Goal: Task Accomplishment & Management: Use online tool/utility

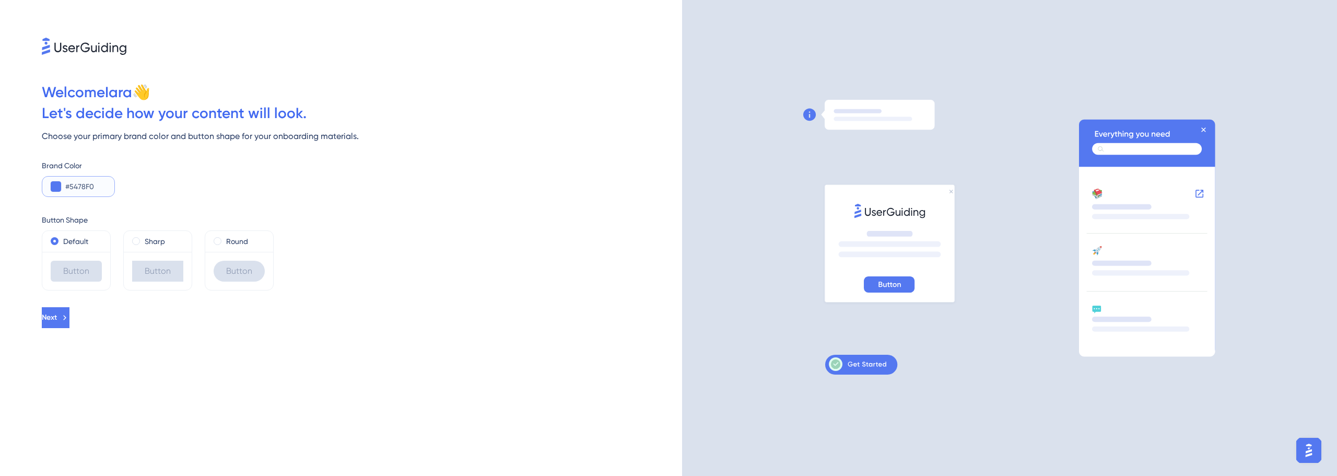
click at [56, 186] on button at bounding box center [56, 186] width 10 height 10
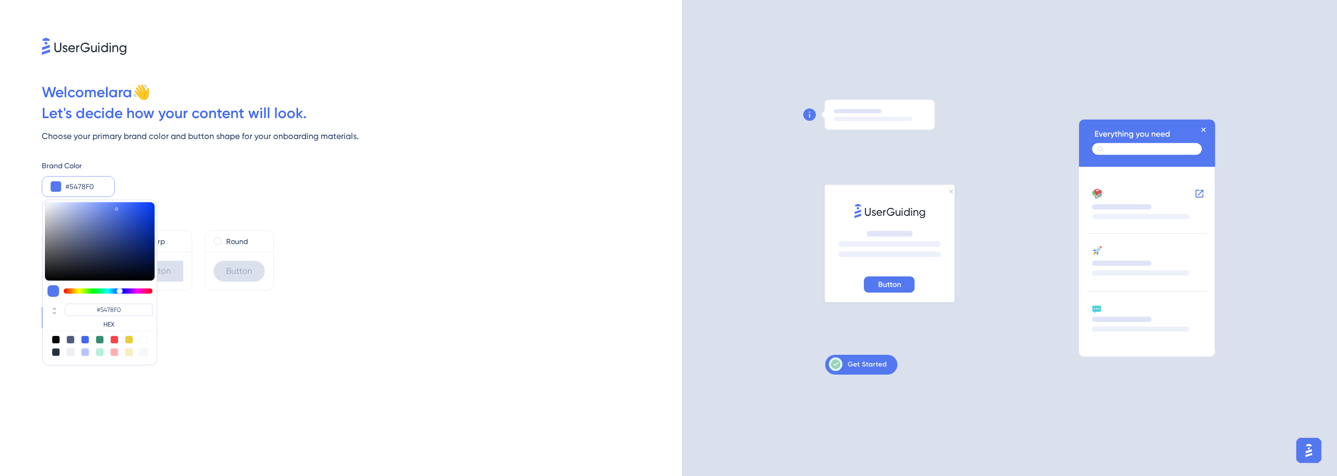
click at [100, 183] on input "#5478F0" at bounding box center [85, 186] width 41 height 13
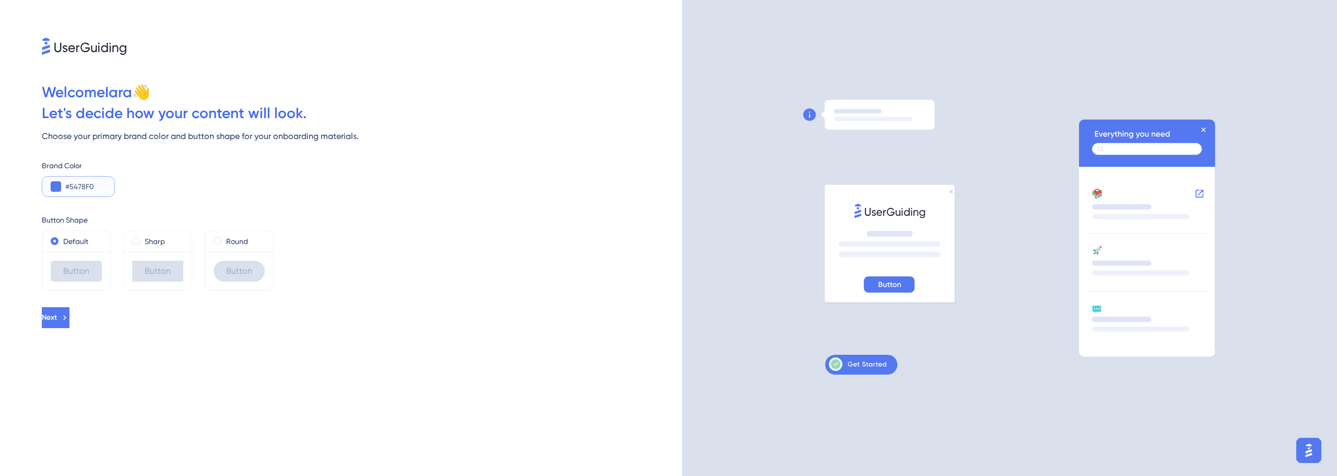
click at [100, 183] on input "#5478F0" at bounding box center [85, 186] width 41 height 13
click at [51, 187] on button at bounding box center [56, 186] width 10 height 10
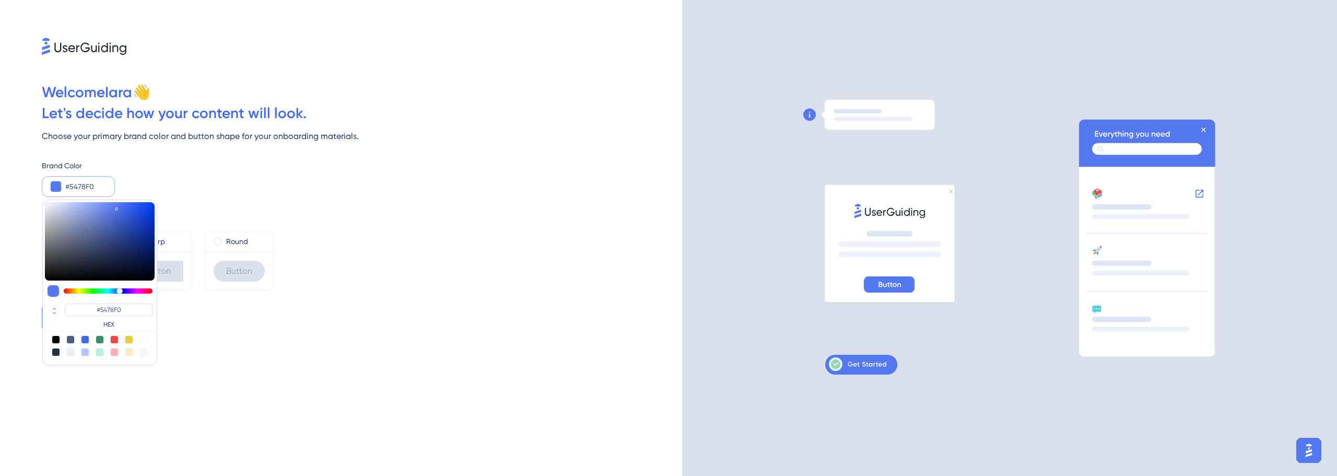
click at [114, 327] on label "HEX" at bounding box center [109, 324] width 88 height 8
click at [135, 310] on input "#5478F0" at bounding box center [109, 309] width 88 height 13
paste input "F36B22"
type input "#f36b22"
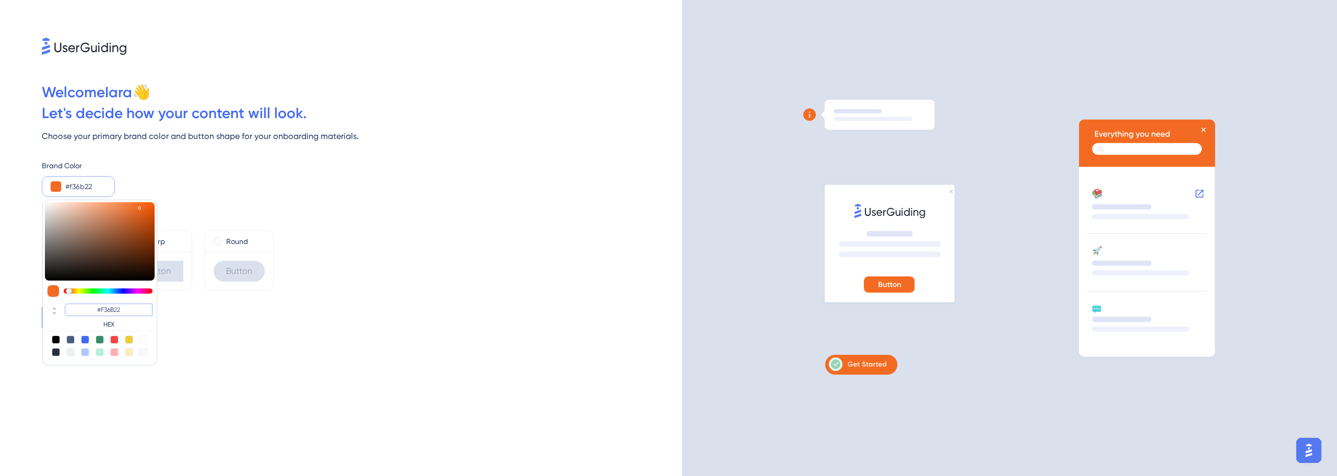
type input "#F36B22"
click at [239, 337] on div "Welcome [PERSON_NAME] 👋 Let ' s decide how your content will look. Choose your …" at bounding box center [341, 238] width 682 height 476
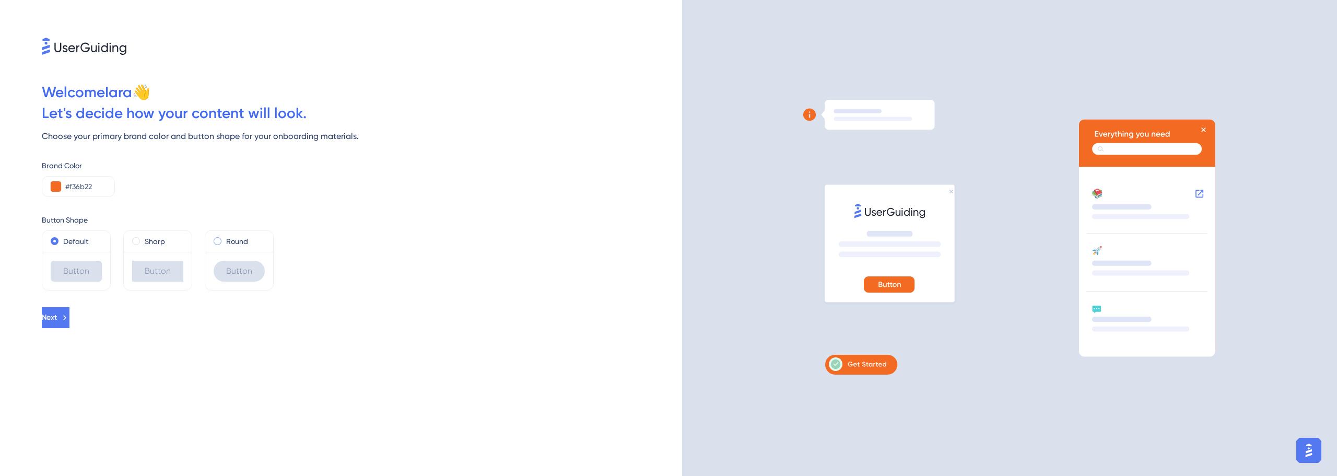
click at [235, 244] on label "Round" at bounding box center [237, 241] width 22 height 13
click at [73, 242] on label "Default" at bounding box center [75, 241] width 25 height 13
click at [70, 317] on icon at bounding box center [65, 317] width 9 height 9
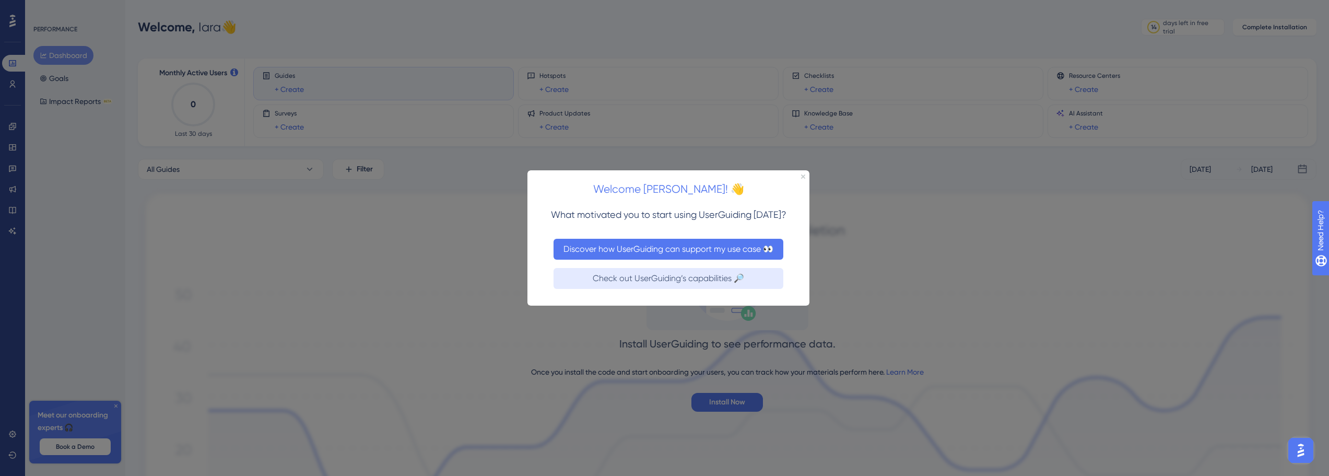
click at [721, 257] on button "Discover how UserGuiding can support my use case 👀" at bounding box center [669, 248] width 230 height 21
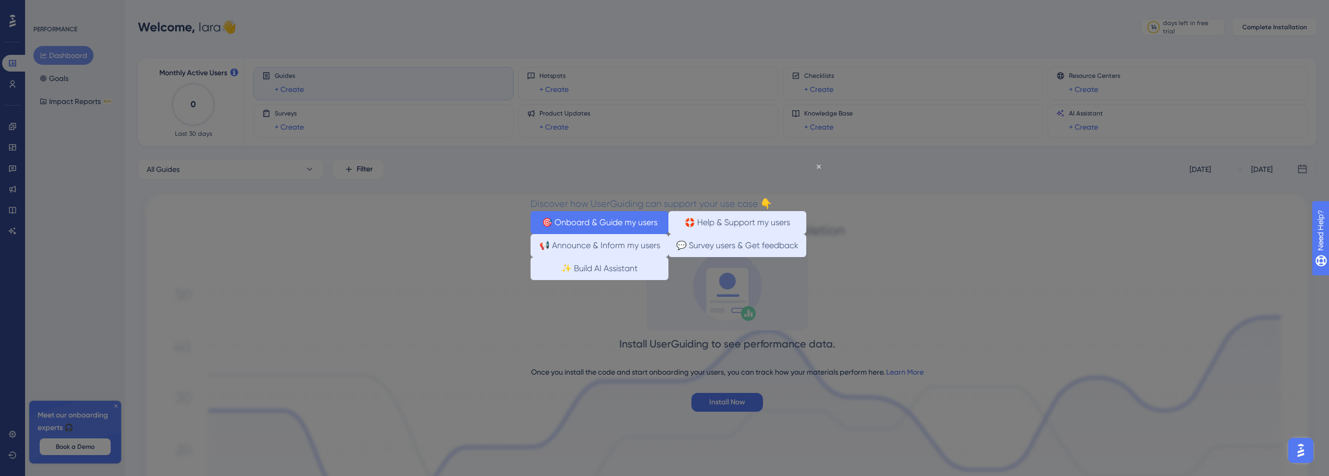
click at [607, 223] on button "🎯 Onboard & Guide my users" at bounding box center [600, 221] width 138 height 23
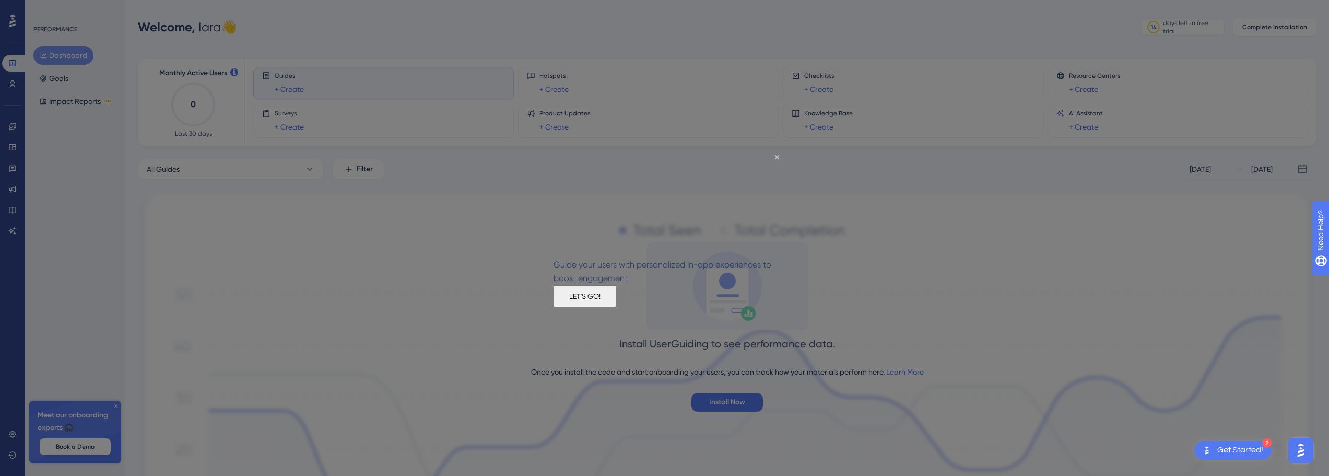
drag, startPoint x: 665, startPoint y: 304, endPoint x: 1183, endPoint y: 448, distance: 537.0
click at [616, 304] on button "LET'S GO!" at bounding box center [585, 296] width 63 height 22
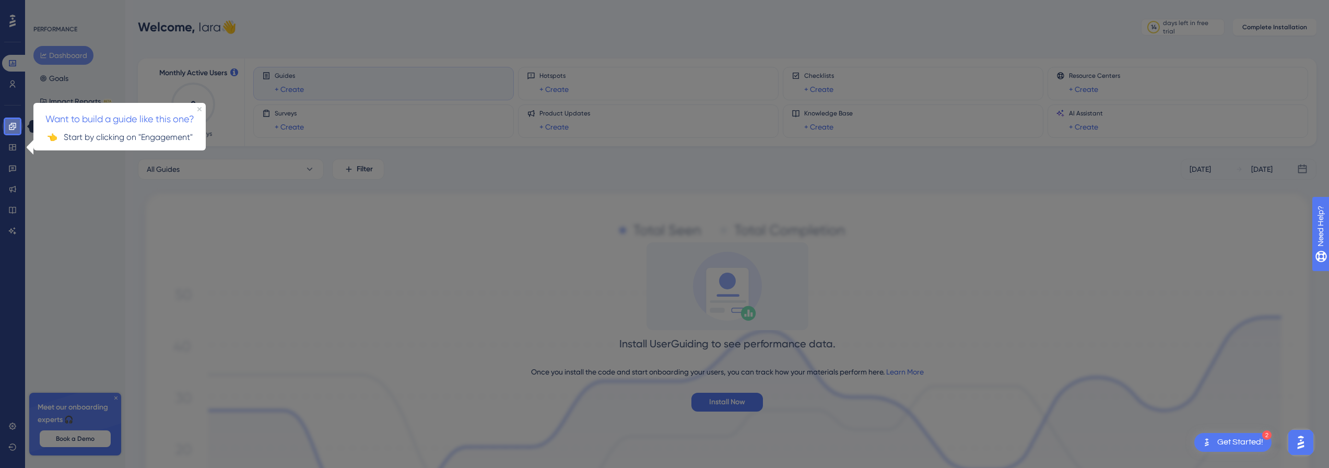
click at [11, 129] on icon at bounding box center [12, 126] width 8 height 8
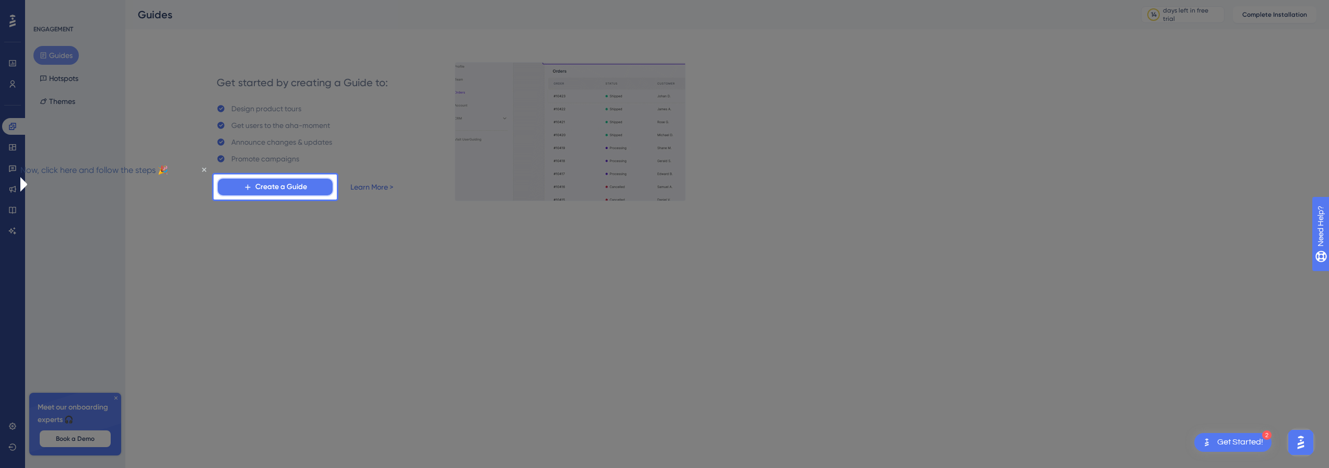
click at [286, 186] on span "Create a Guide" at bounding box center [281, 187] width 52 height 13
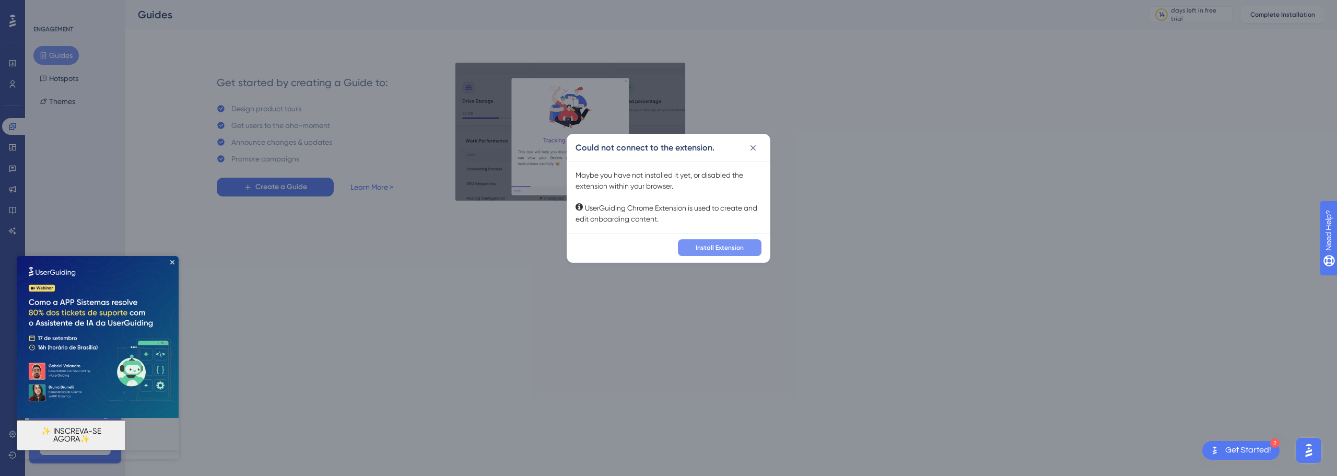
click at [722, 249] on span "Install Extension" at bounding box center [720, 247] width 48 height 8
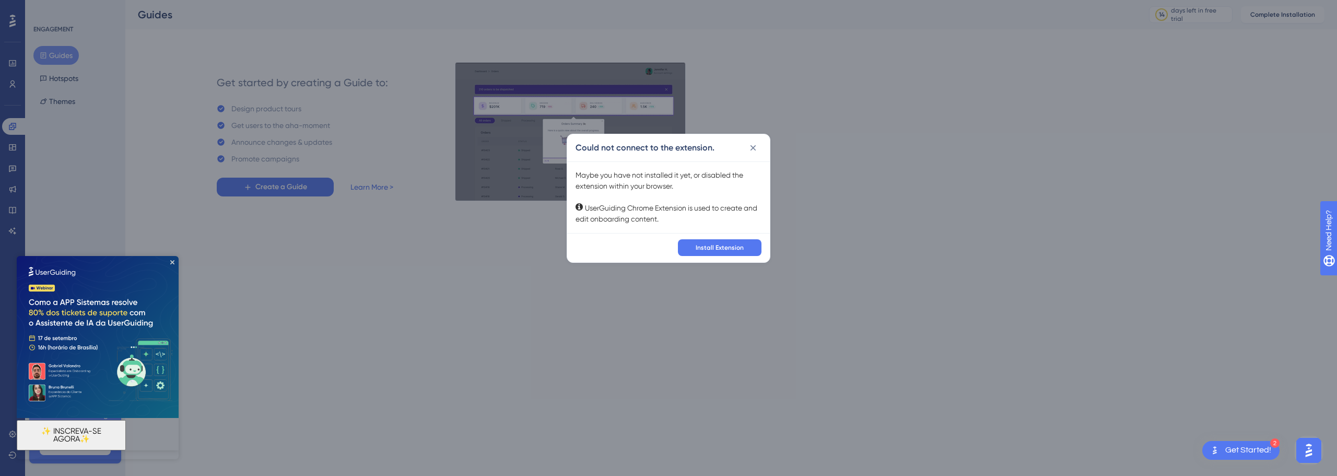
click at [174, 261] on img at bounding box center [98, 337] width 162 height 162
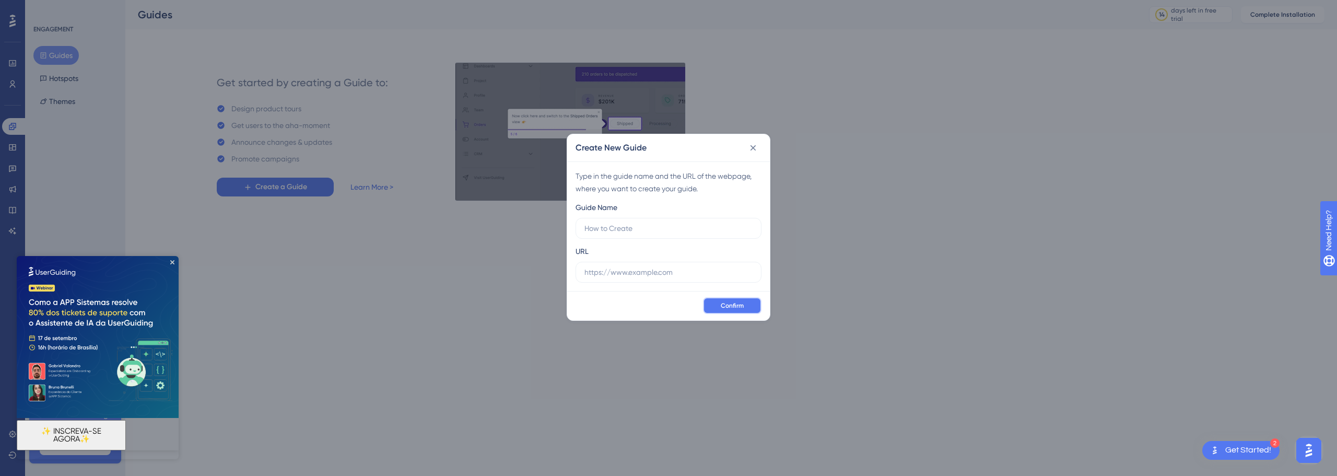
click at [725, 300] on button "Confirm" at bounding box center [732, 305] width 58 height 17
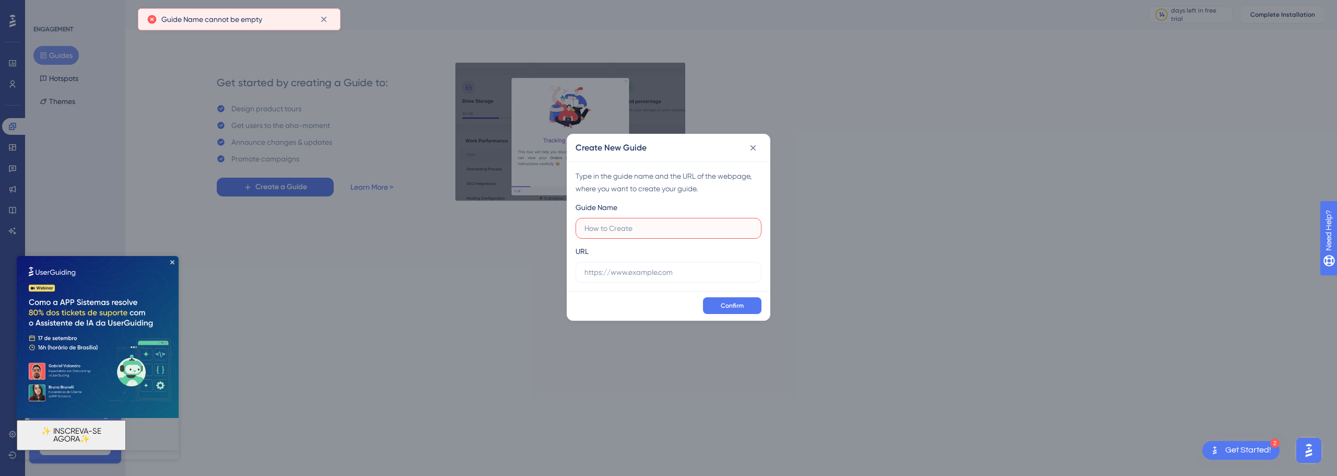
click at [642, 229] on input "text" at bounding box center [668, 227] width 168 height 11
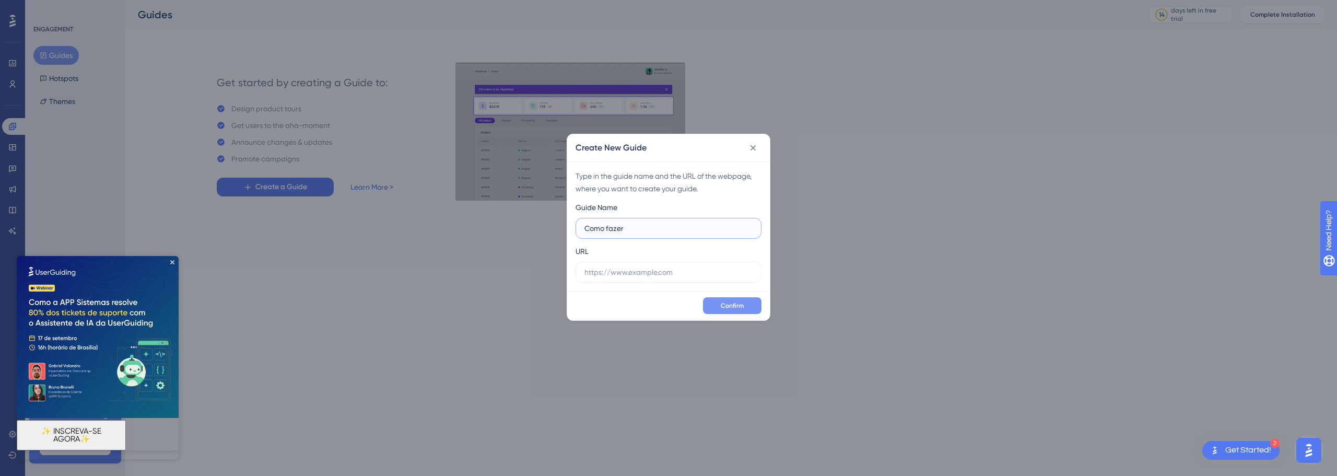
type input "Como fazer"
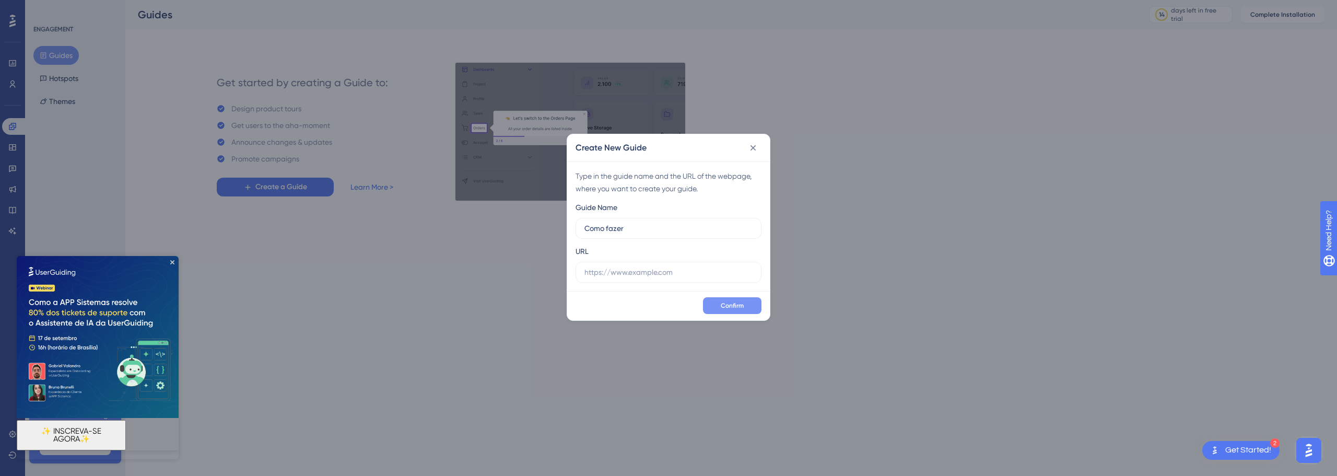
click at [723, 301] on span "Confirm" at bounding box center [732, 305] width 23 height 8
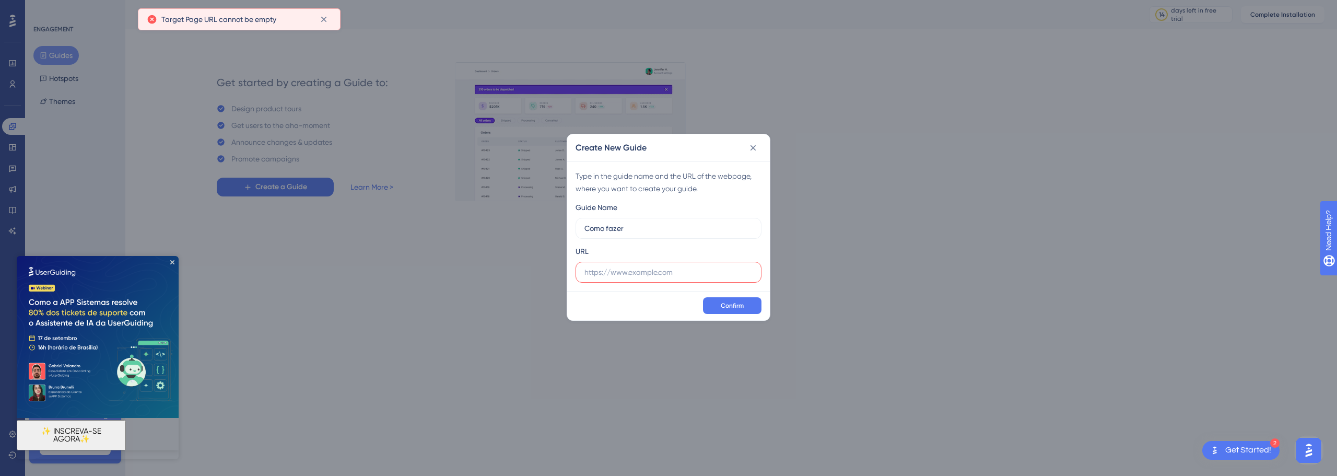
click at [717, 281] on label at bounding box center [668, 272] width 186 height 21
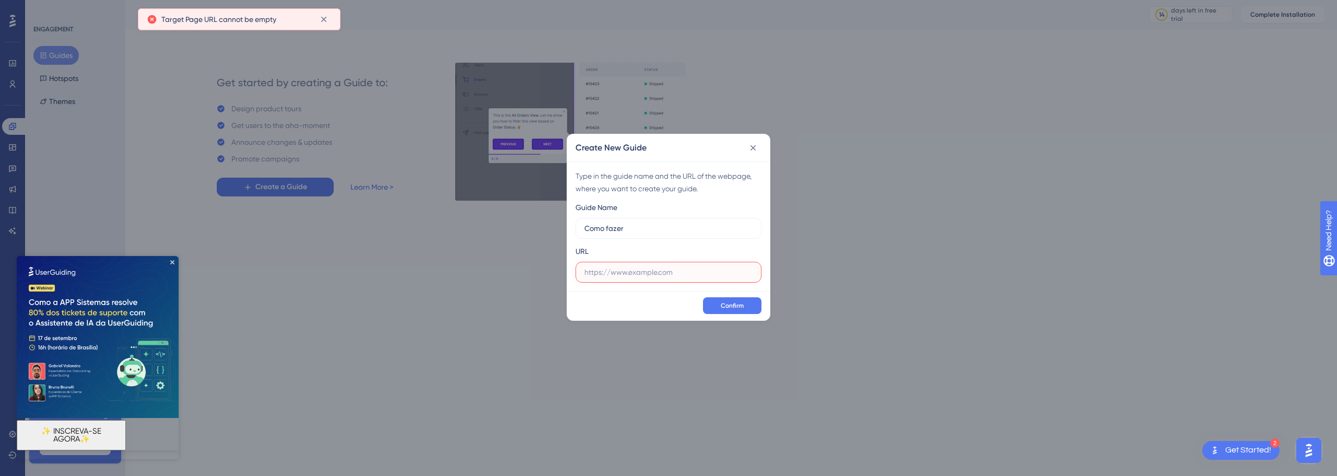
click at [717, 278] on input "text" at bounding box center [668, 271] width 168 height 11
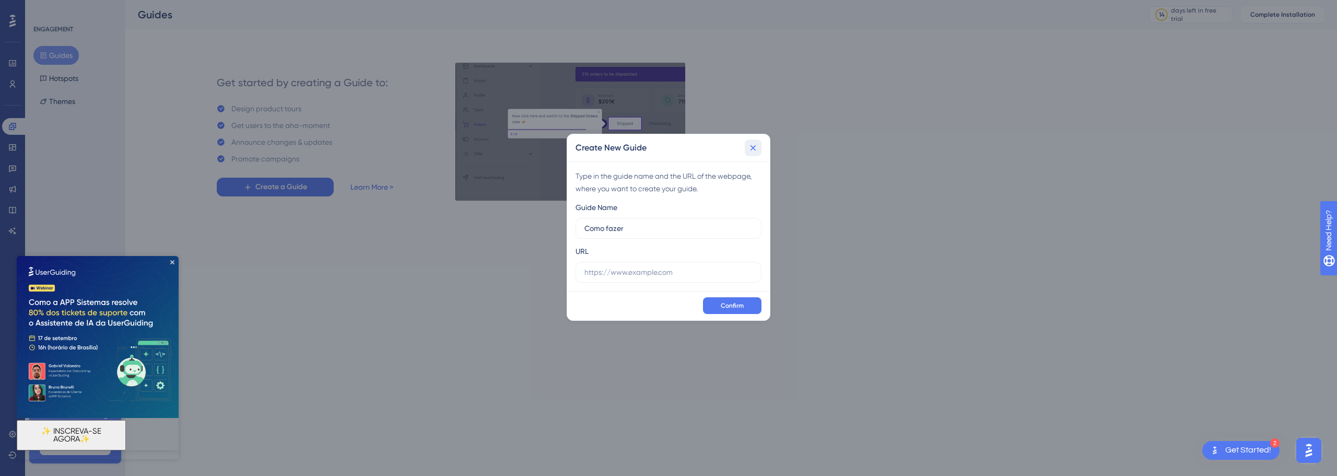
click at [756, 143] on icon at bounding box center [753, 148] width 10 height 10
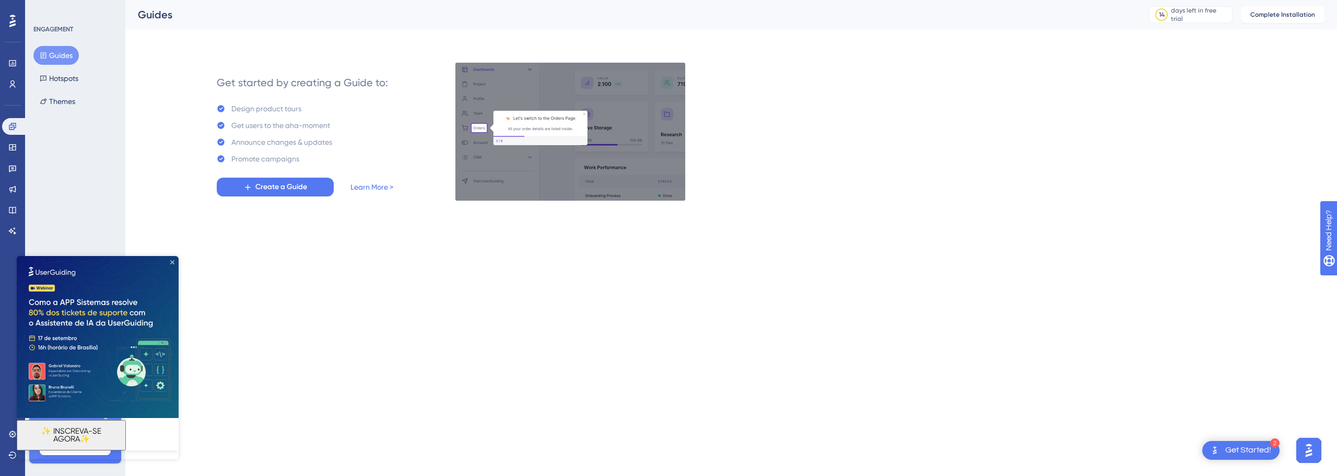
click at [172, 261] on icon "Close Preview" at bounding box center [172, 262] width 4 height 4
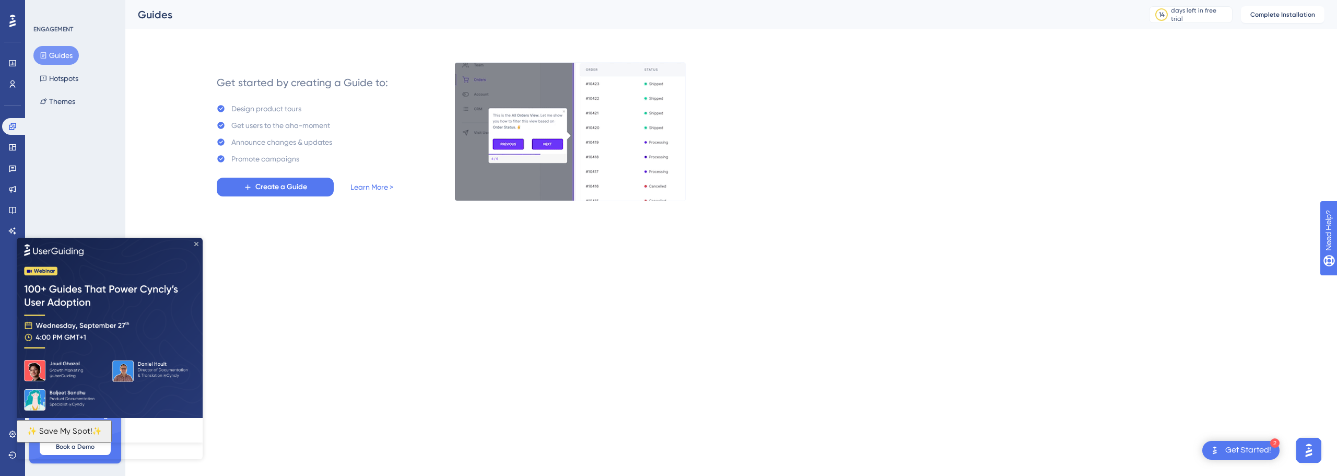
click at [196, 242] on icon "Close Preview" at bounding box center [196, 243] width 4 height 4
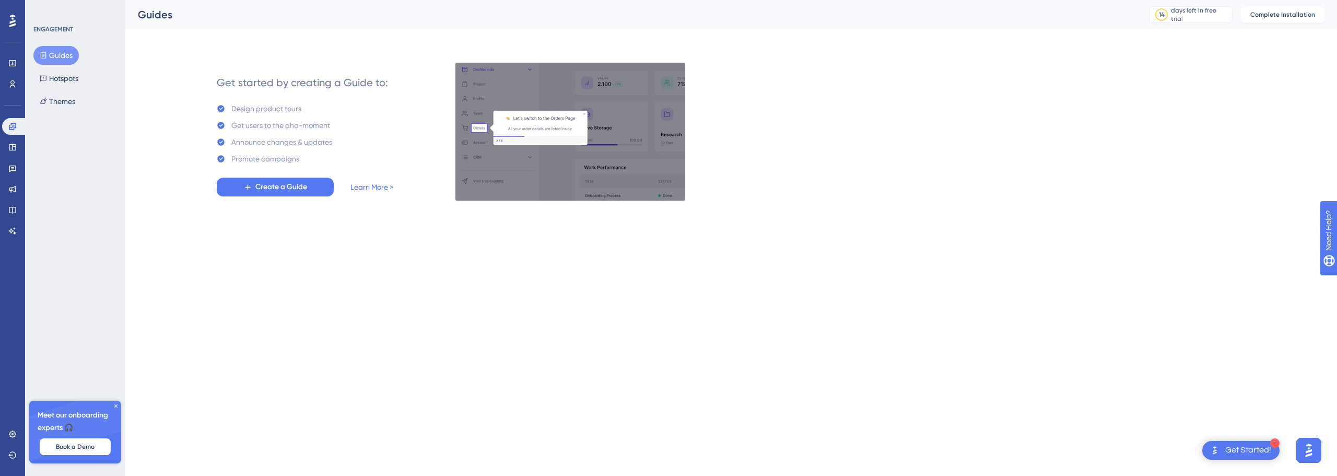
click at [446, 0] on html "1 Get Started! Performance Users Engagement Widgets Feedback Product Updates Kn…" at bounding box center [668, 0] width 1337 height 0
click at [1245, 448] on div "Get Started!" at bounding box center [1248, 449] width 46 height 11
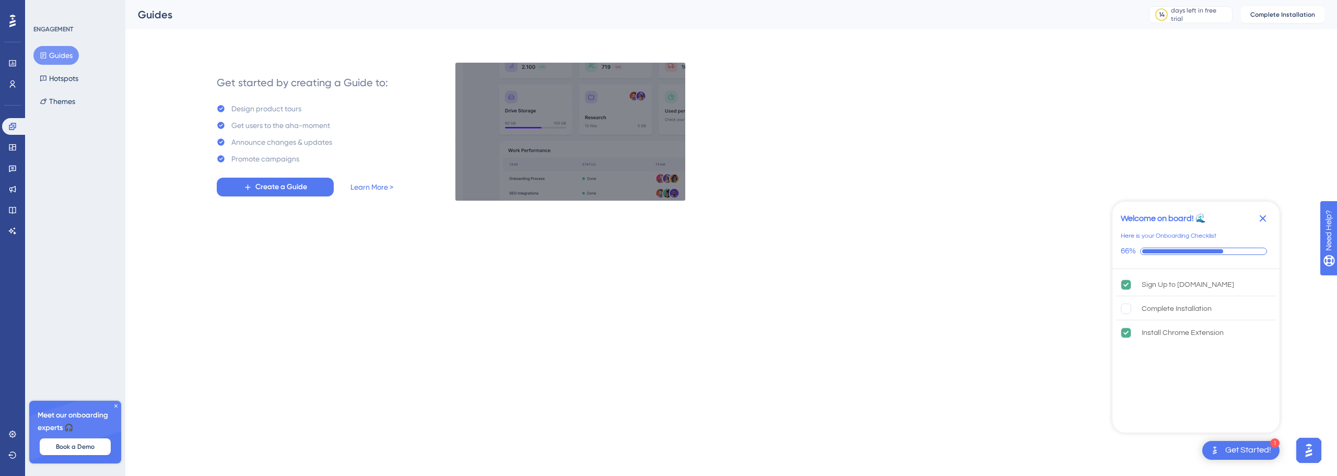
drag, startPoint x: 955, startPoint y: 204, endPoint x: 959, endPoint y: 191, distance: 13.7
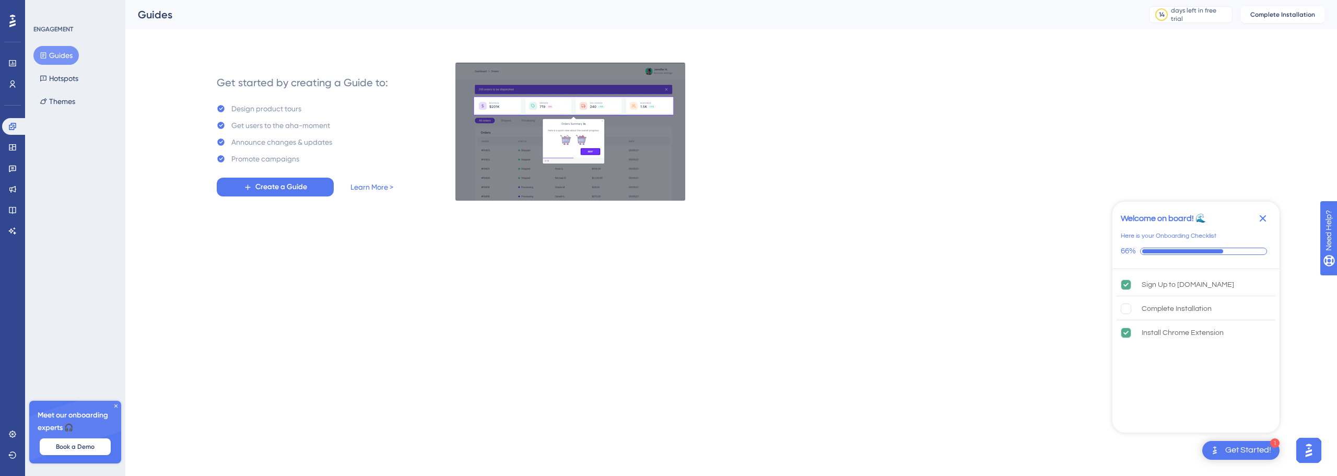
click at [959, 191] on div "Performance Users Engagement Widgets Feedback Product Updates Knowledge Base AI…" at bounding box center [730, 108] width 1211 height 217
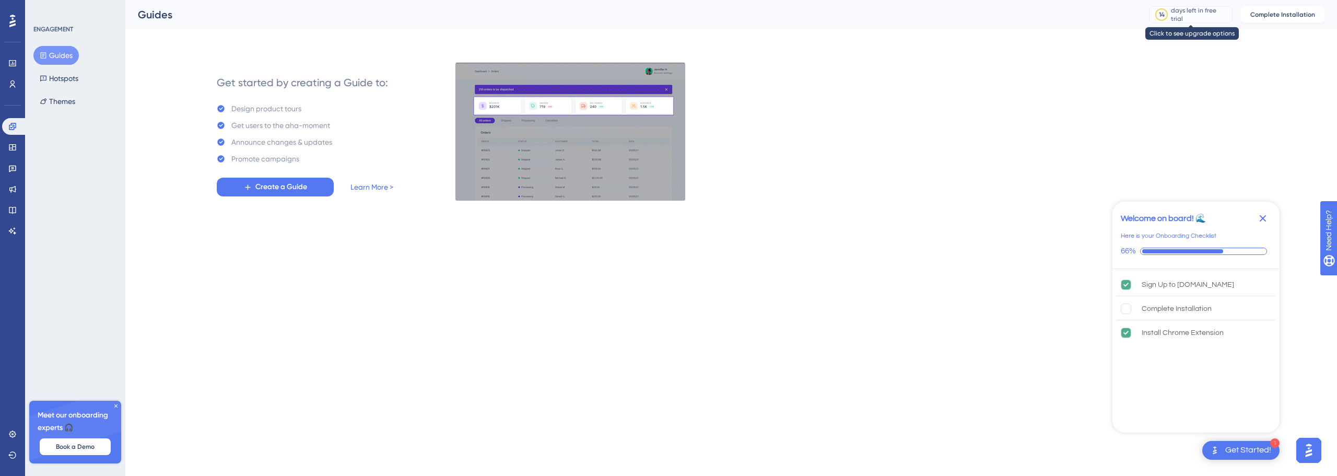
click at [1198, 14] on div "days left in free trial" at bounding box center [1200, 14] width 58 height 17
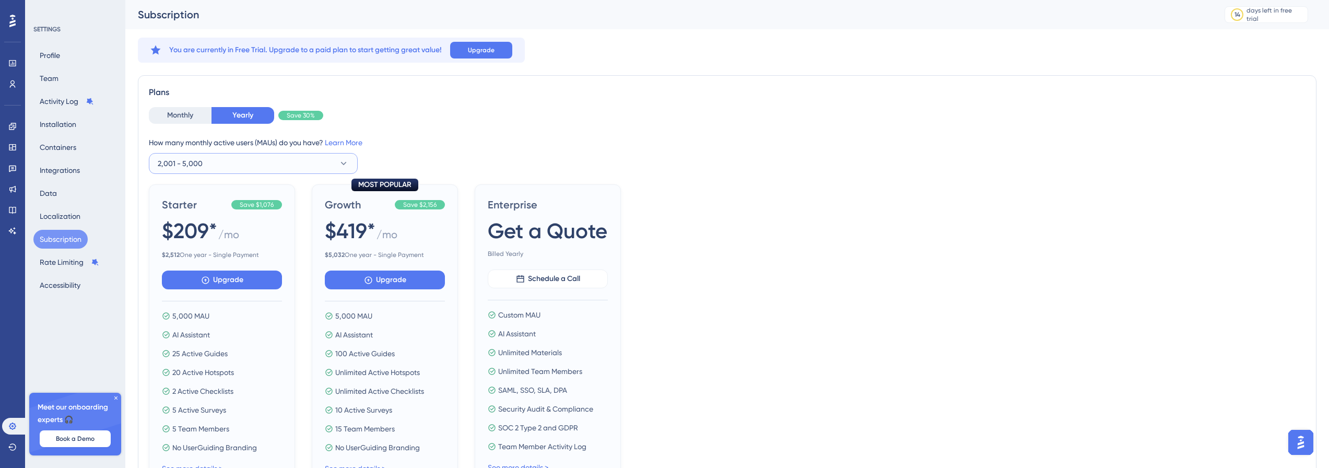
click at [254, 159] on button "2,001 - 5,000" at bounding box center [253, 163] width 209 height 21
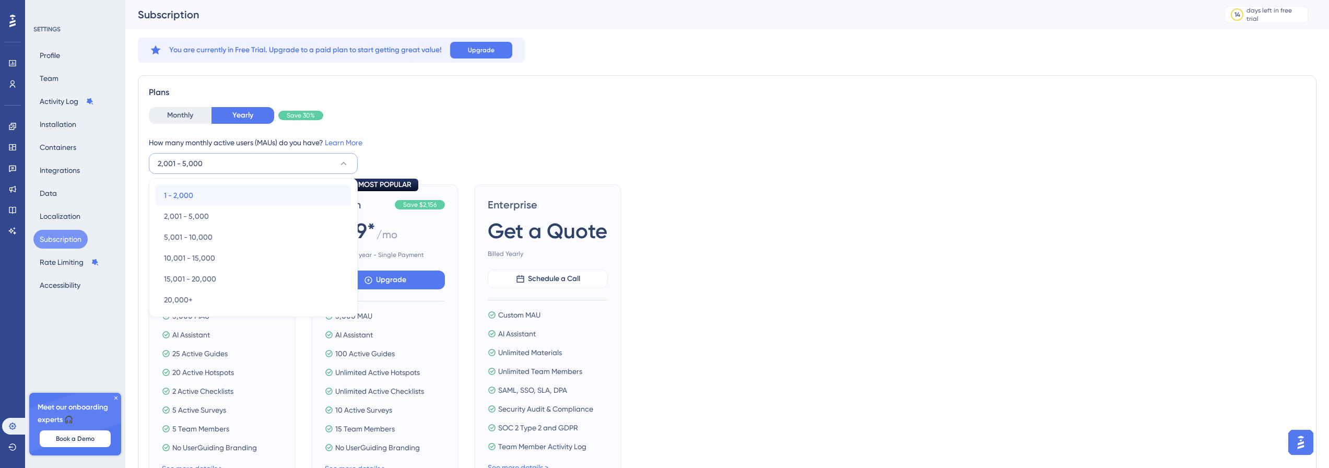
click at [223, 191] on div "1 - 2,000 1 - 2,000" at bounding box center [253, 195] width 179 height 21
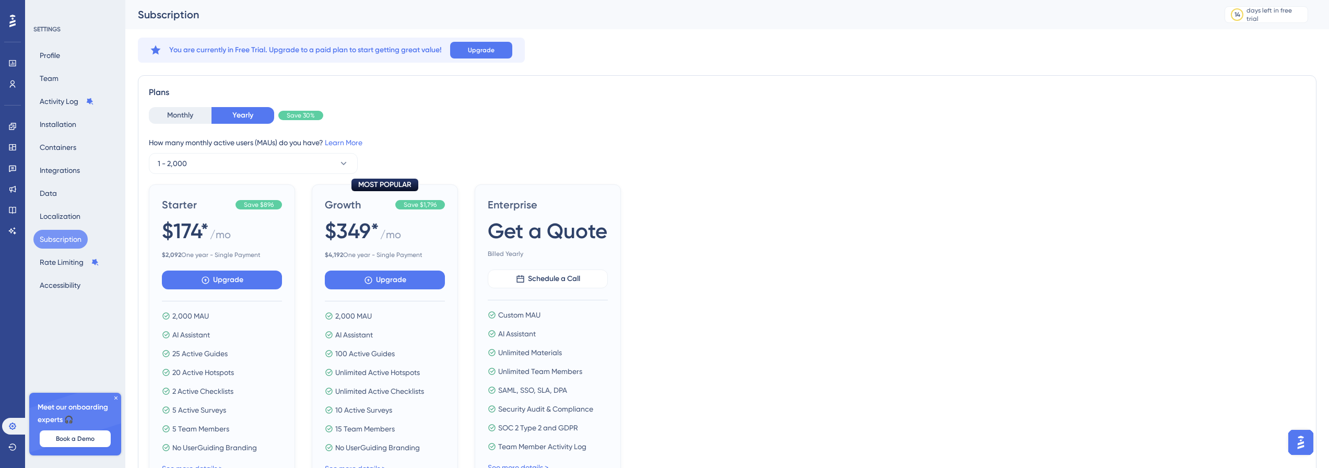
click at [432, 117] on div "Monthly Yearly Save 30%" at bounding box center [727, 115] width 1157 height 17
click at [188, 115] on button "Monthly" at bounding box center [180, 115] width 63 height 17
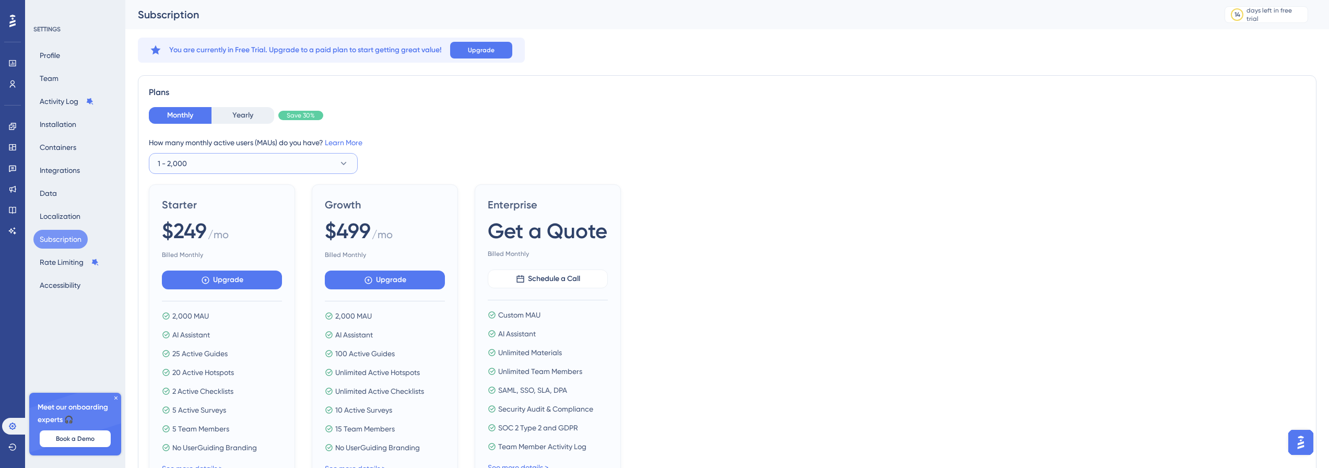
click at [185, 171] on button "1 - 2,000" at bounding box center [253, 163] width 209 height 21
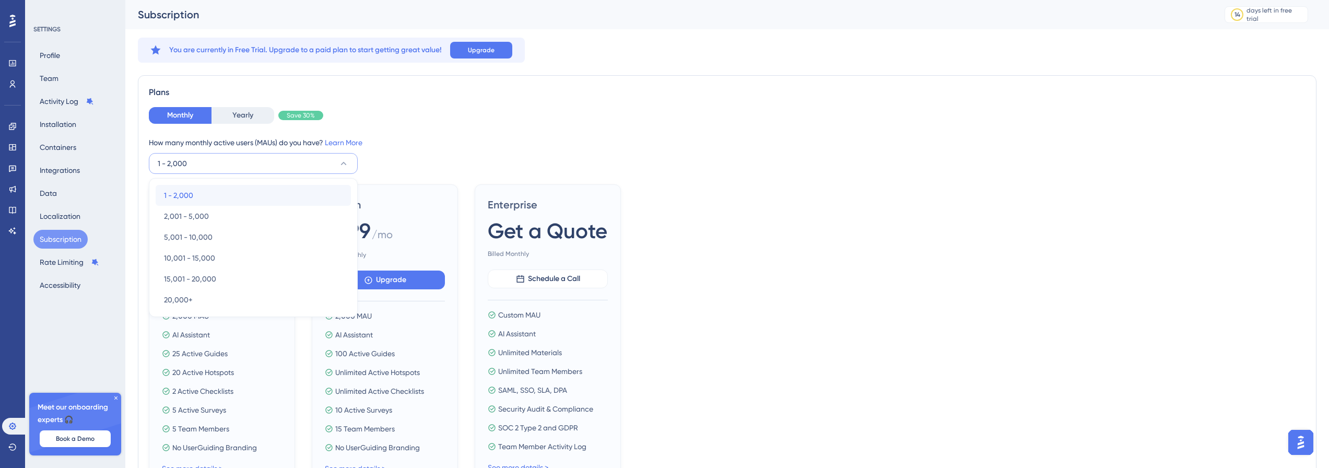
click at [187, 186] on div "1 - 2,000 1 - 2,000" at bounding box center [253, 195] width 179 height 21
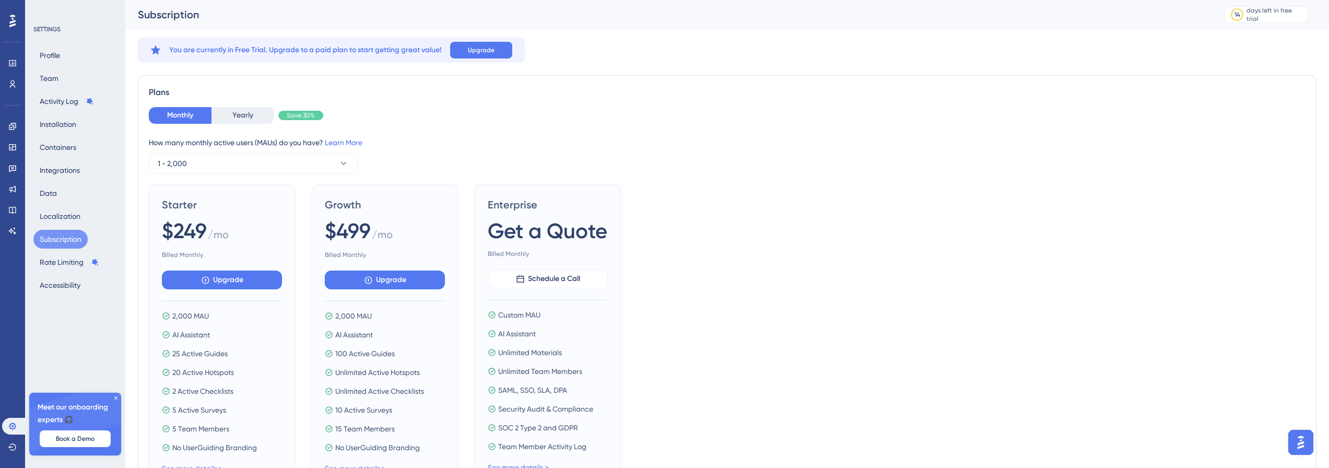
click at [493, 119] on div "Monthly Yearly Save 30%" at bounding box center [727, 115] width 1157 height 17
click at [114, 402] on div "Meet our onboarding experts 🎧 Book a Demo" at bounding box center [75, 424] width 92 height 63
click at [114, 399] on icon at bounding box center [116, 398] width 6 height 6
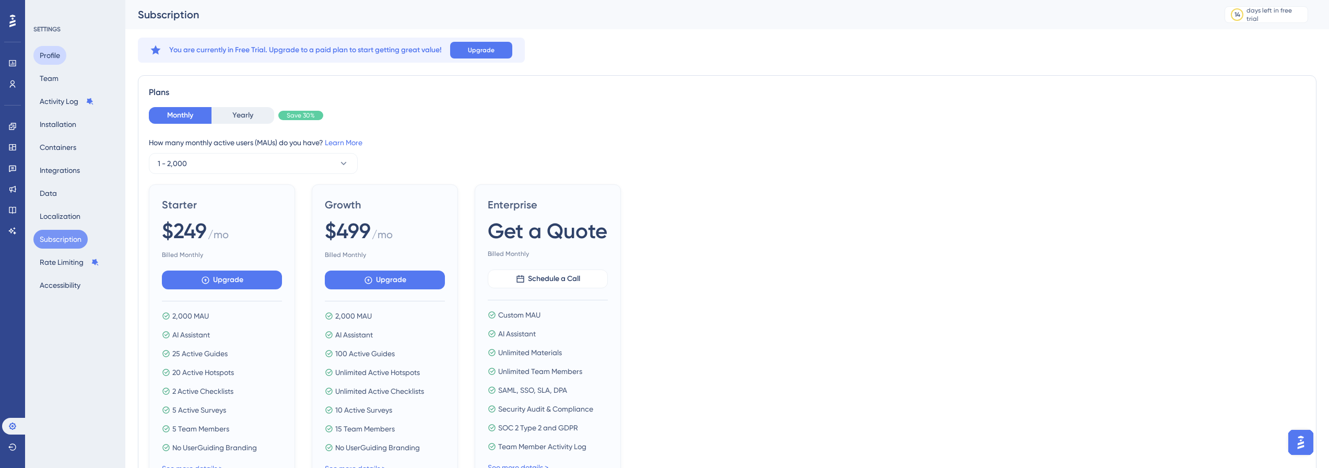
click at [60, 55] on button "Profile" at bounding box center [49, 55] width 33 height 19
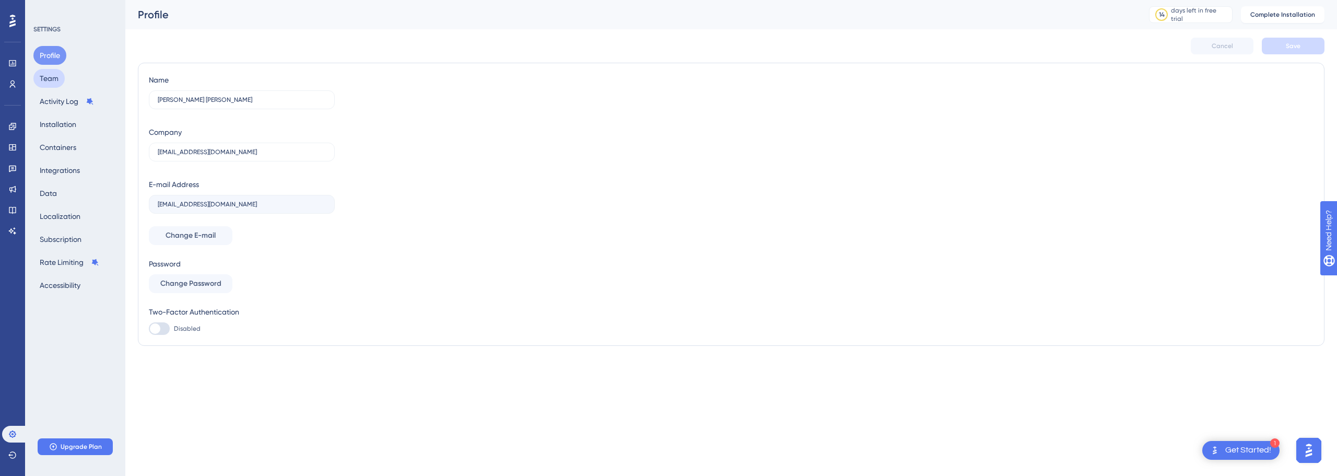
click at [61, 72] on button "Team" at bounding box center [48, 78] width 31 height 19
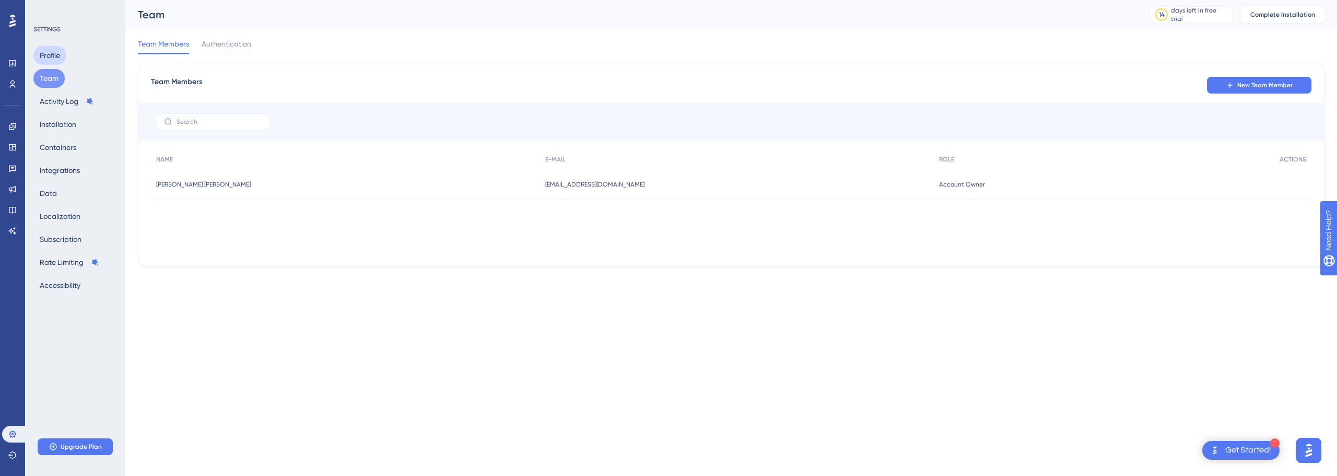
click at [50, 49] on button "Profile" at bounding box center [49, 55] width 33 height 19
